Goal: Use online tool/utility: Utilize a website feature to perform a specific function

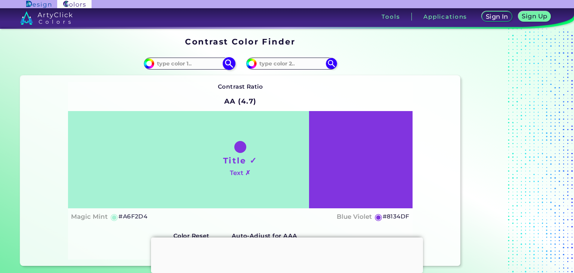
click at [232, 62] on img at bounding box center [228, 63] width 13 height 13
click at [186, 67] on input at bounding box center [189, 64] width 70 height 10
click at [195, 64] on input at bounding box center [189, 64] width 70 height 10
paste input "#cdb68f"
type input "#cdb68f"
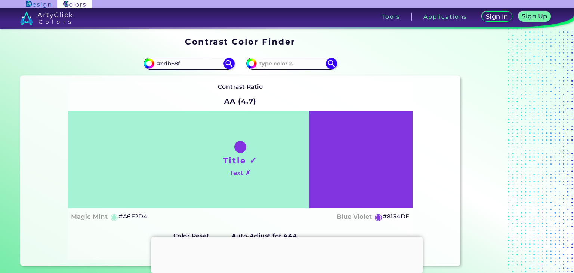
click at [365, 62] on div "#8134df" at bounding box center [350, 64] width 220 height 24
click at [329, 60] on img at bounding box center [331, 63] width 13 height 13
click at [332, 65] on img at bounding box center [331, 63] width 13 height 13
click at [228, 64] on img at bounding box center [228, 63] width 13 height 13
type input "#cdb68f"
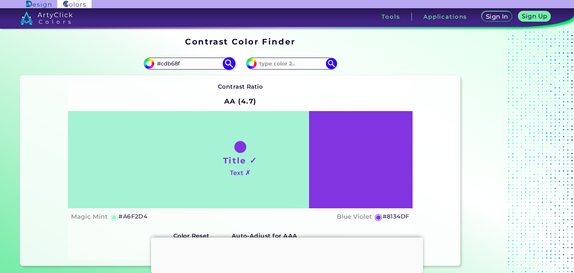
type input "#CDB68F"
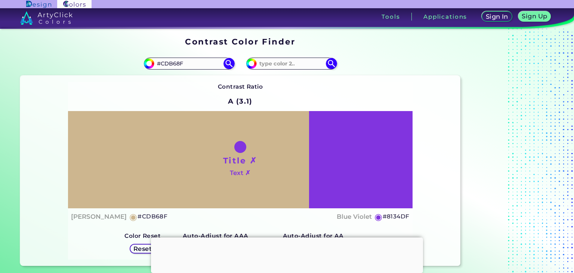
click at [345, 158] on div "Title ✗ Text ✗" at bounding box center [240, 160] width 345 height 98
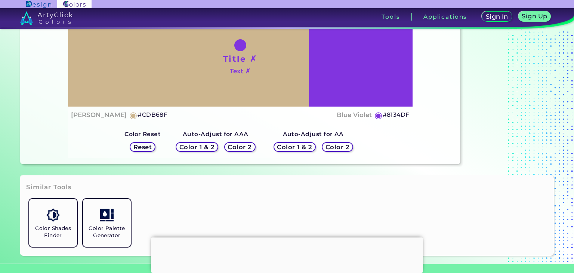
scroll to position [109, 0]
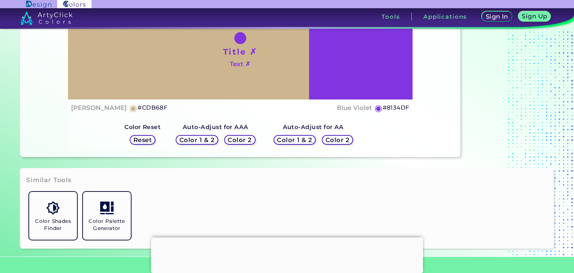
click at [235, 141] on h5 "Color 2" at bounding box center [240, 140] width 22 height 6
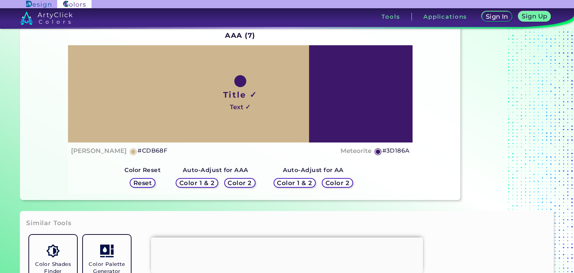
scroll to position [62, 0]
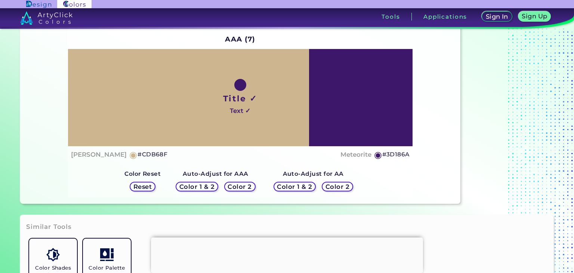
click at [327, 189] on h5 "Color 2" at bounding box center [338, 187] width 22 height 6
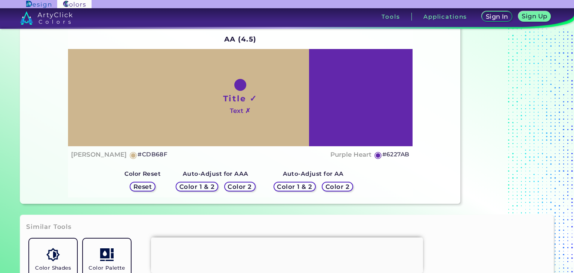
click at [237, 187] on h5 "Color 2" at bounding box center [240, 187] width 22 height 6
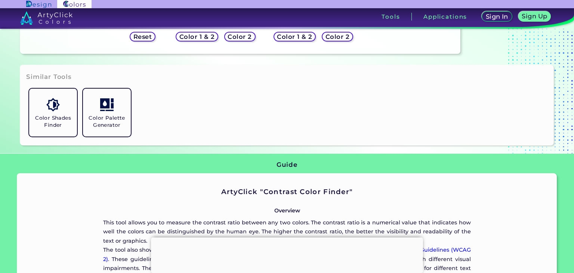
scroll to position [293, 0]
